Goal: Information Seeking & Learning: Learn about a topic

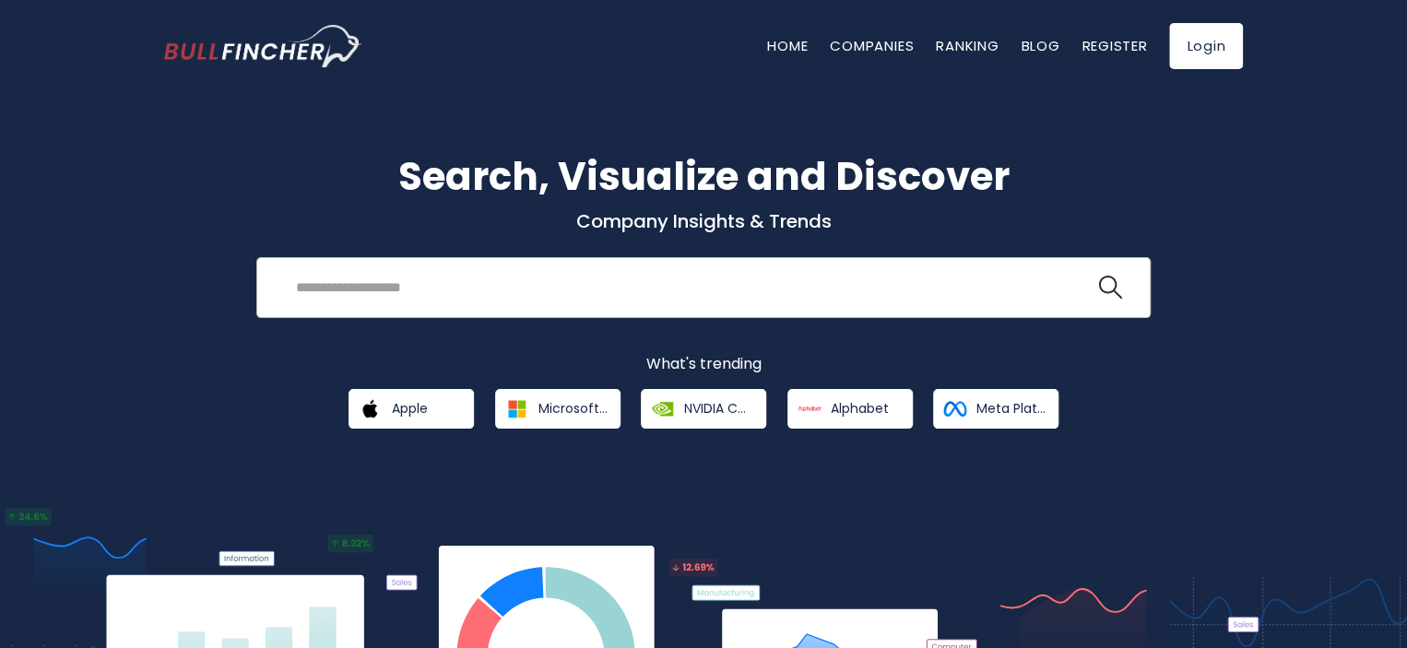
click at [418, 287] on input "search" at bounding box center [690, 287] width 810 height 34
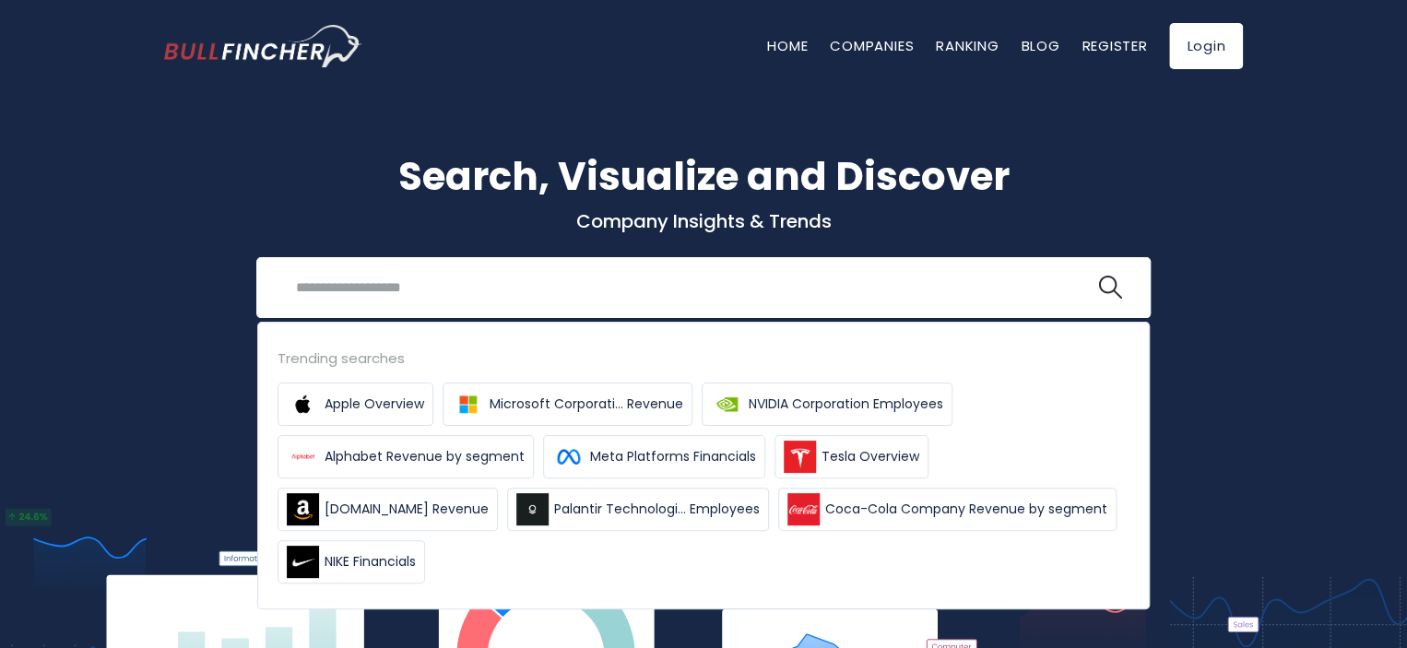
click at [1284, 278] on div "Search, Visualize and Discover Company Insights & Trends Recent searches Trendi…" at bounding box center [703, 438] width 1407 height 746
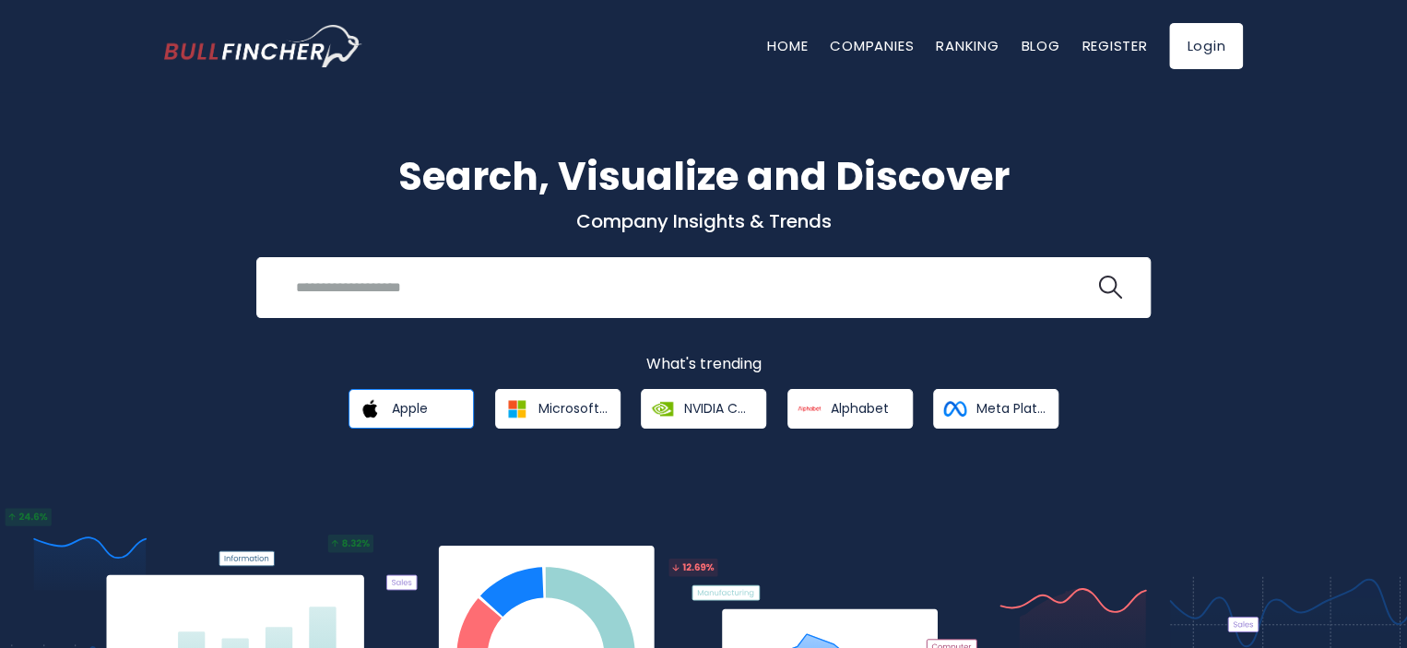
click at [430, 419] on link "Apple" at bounding box center [411, 409] width 125 height 40
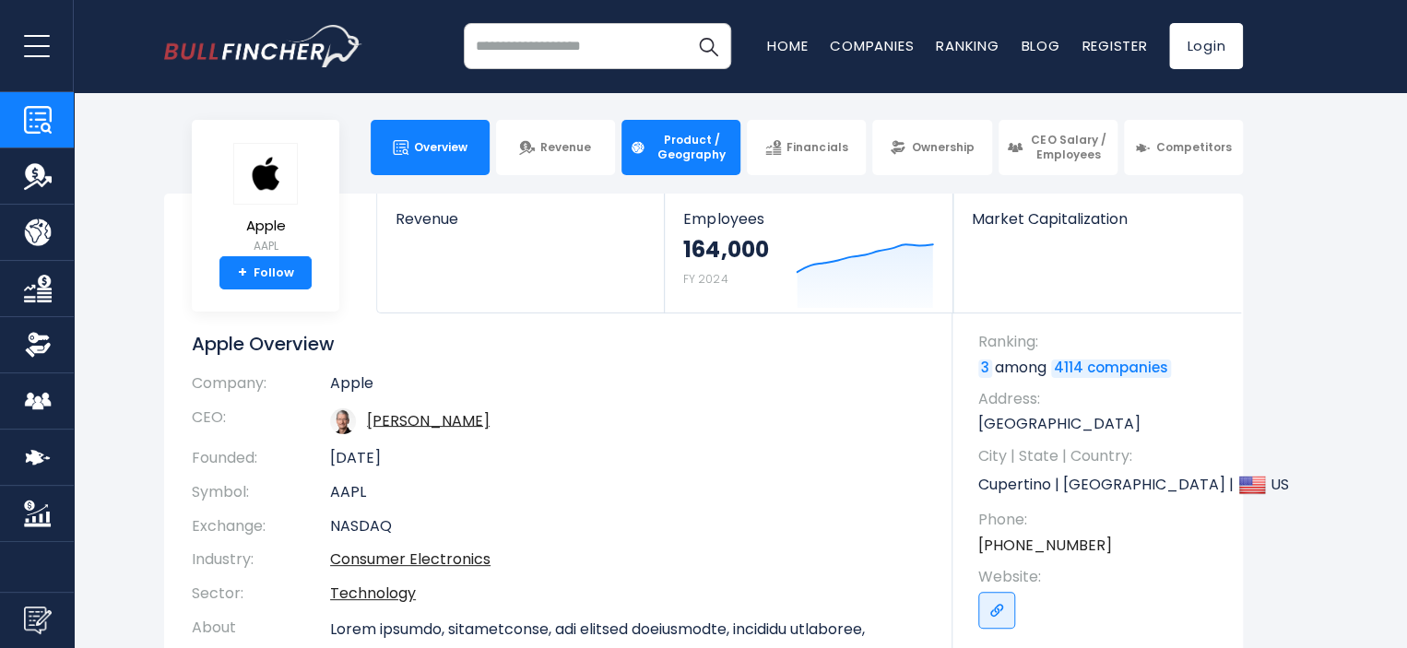
click at [674, 154] on span "Product / Geography" at bounding box center [691, 147] width 81 height 29
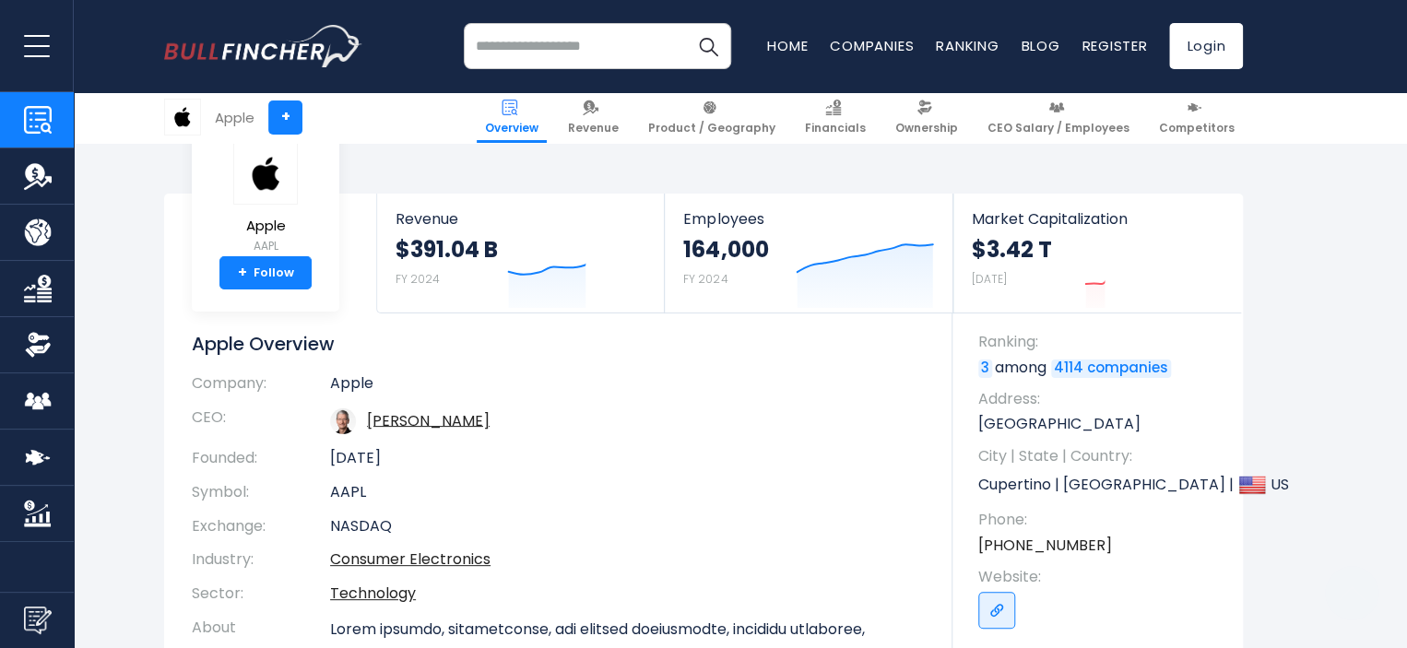
scroll to position [369, 0]
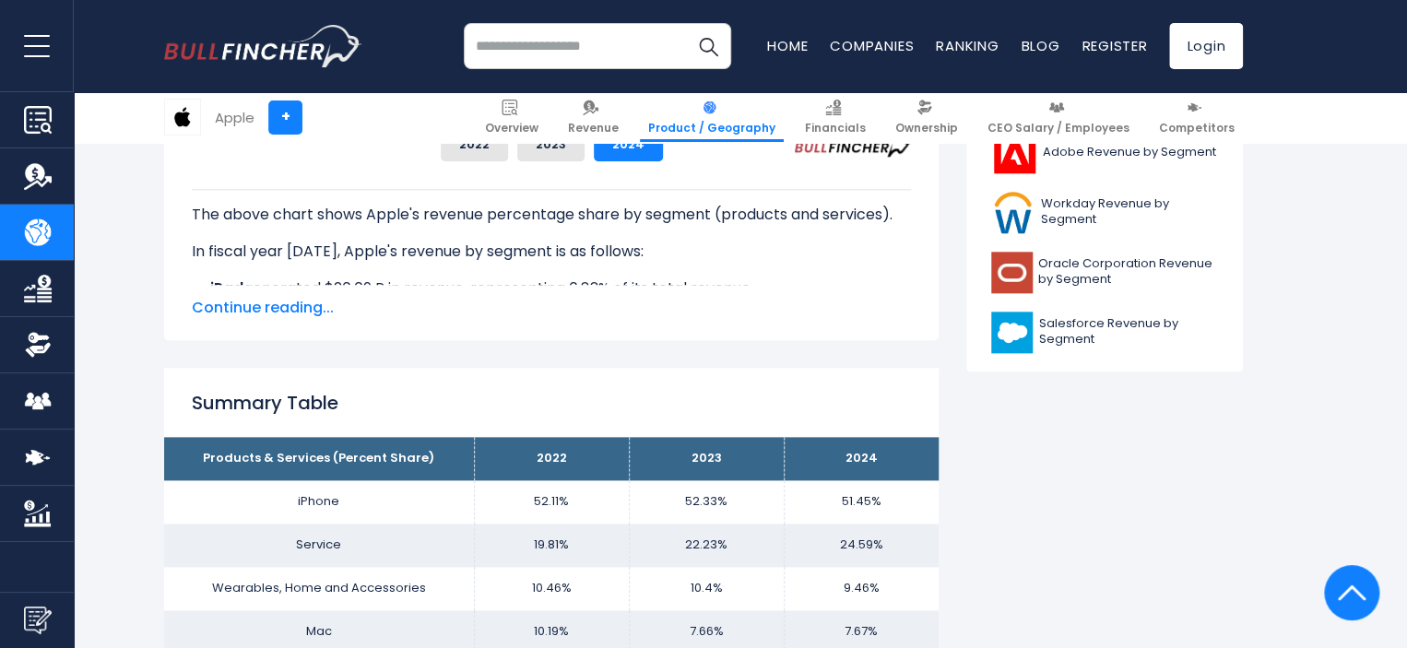
scroll to position [1014, 0]
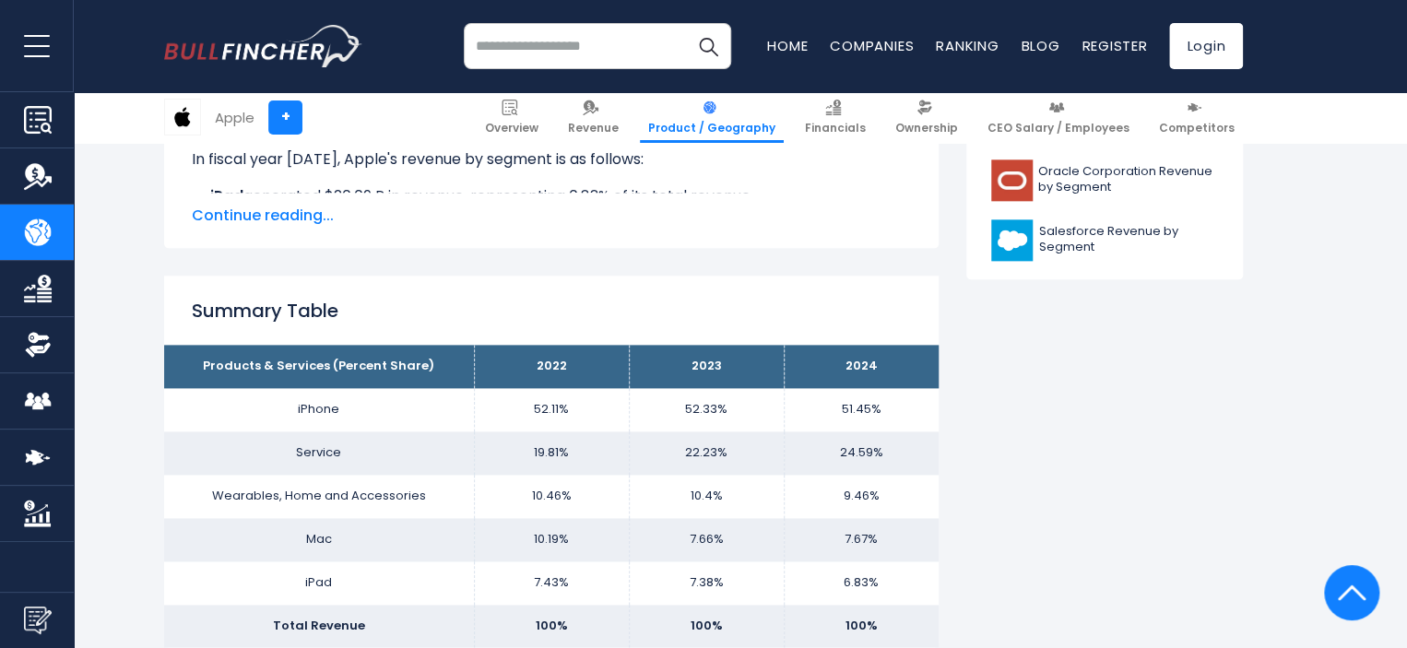
click at [267, 213] on span "Continue reading..." at bounding box center [551, 216] width 719 height 22
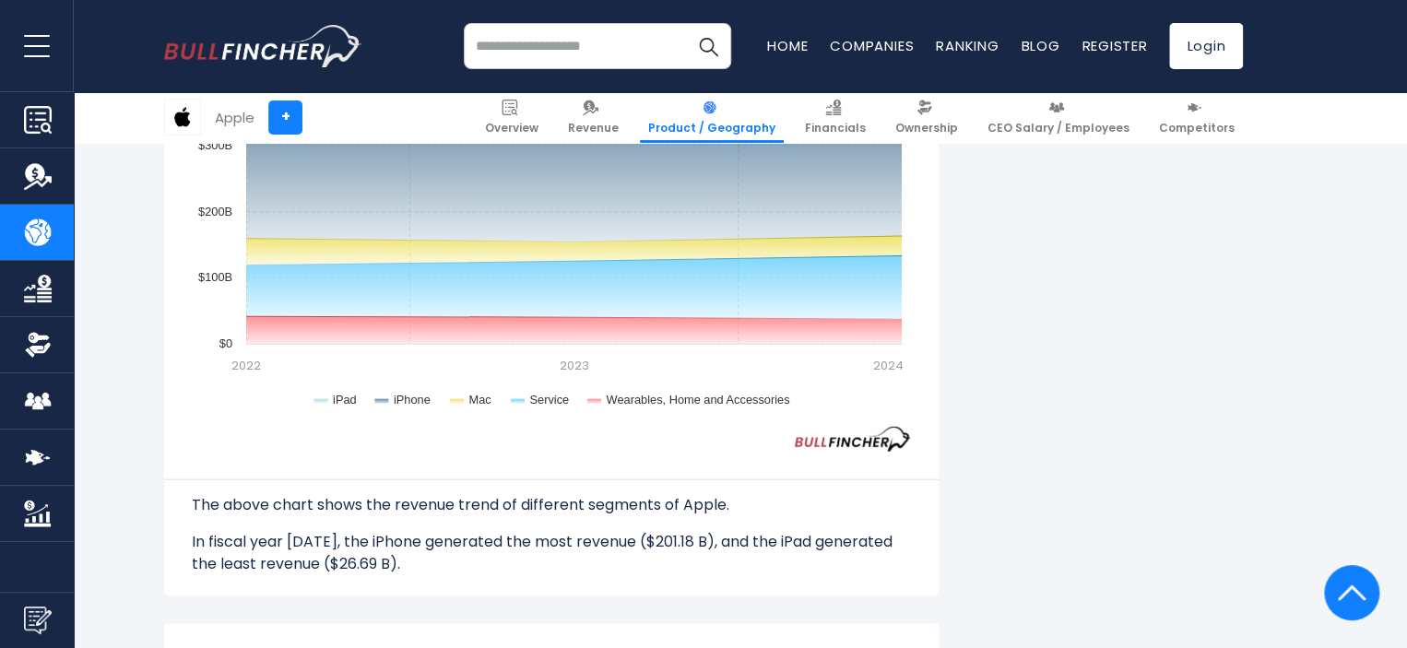
scroll to position [1844, 0]
